Goal: Task Accomplishment & Management: Manage account settings

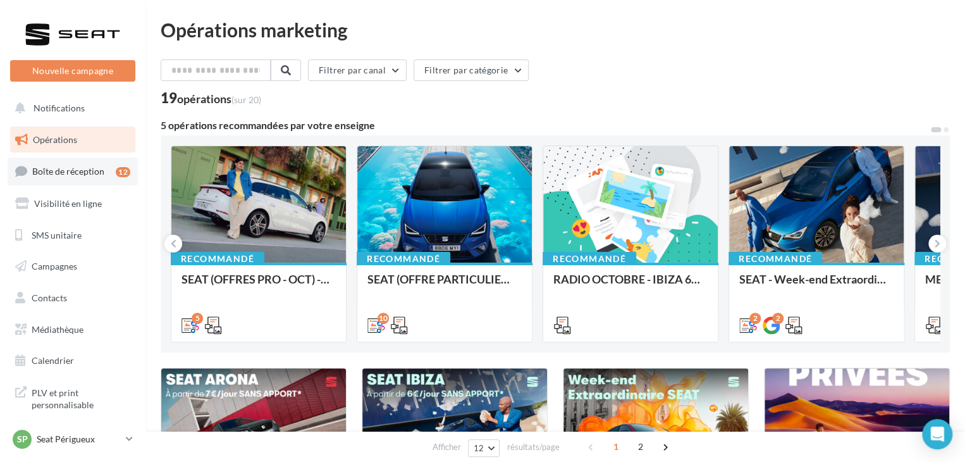
click at [96, 172] on span "Boîte de réception" at bounding box center [68, 171] width 72 height 11
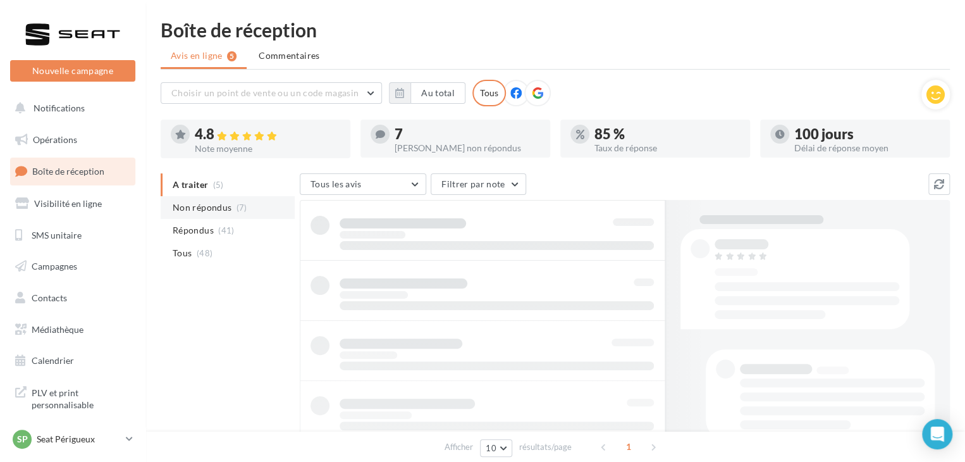
click at [248, 208] on li "Non répondus (7)" at bounding box center [228, 207] width 134 height 23
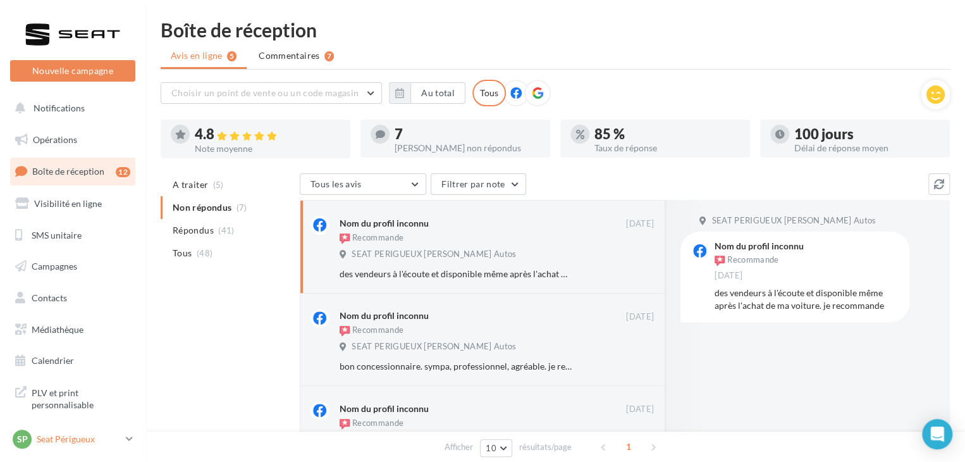
click at [46, 446] on div "SP Seat Périgueux SEAT-PERIGUEUX" at bounding box center [67, 439] width 108 height 19
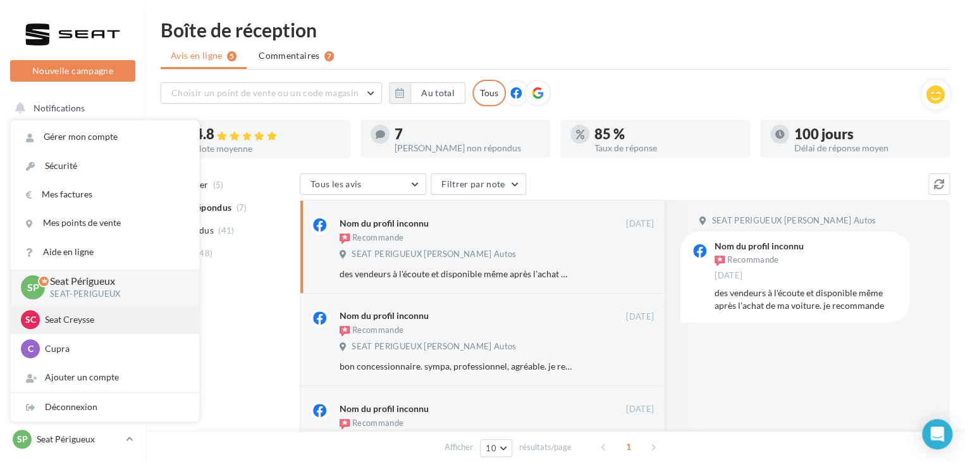
click at [82, 318] on p "Seat Creysse" at bounding box center [114, 319] width 139 height 13
